Goal: Information Seeking & Learning: Learn about a topic

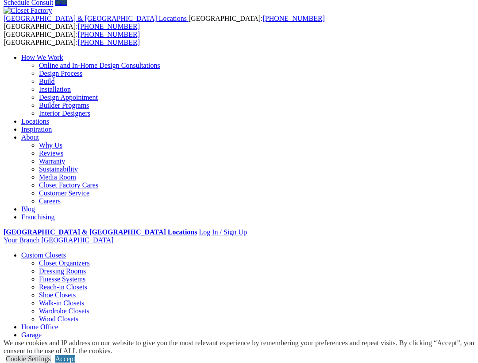
click at [43, 259] on link "Closet Organizers" at bounding box center [64, 263] width 51 height 8
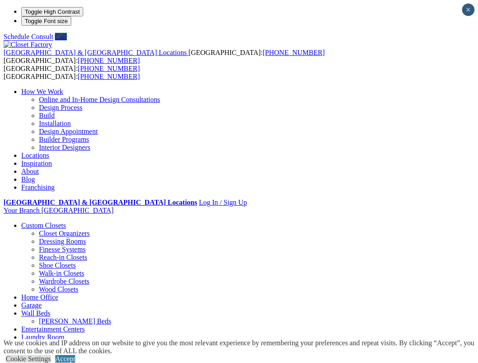
scroll to position [3, 0]
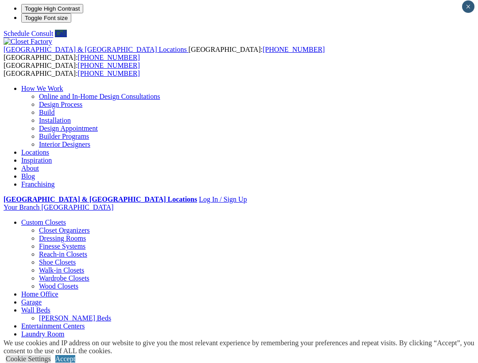
click at [44, 266] on link "Walk-in Closets" at bounding box center [61, 270] width 45 height 8
